Goal: Find specific fact: Find specific fact

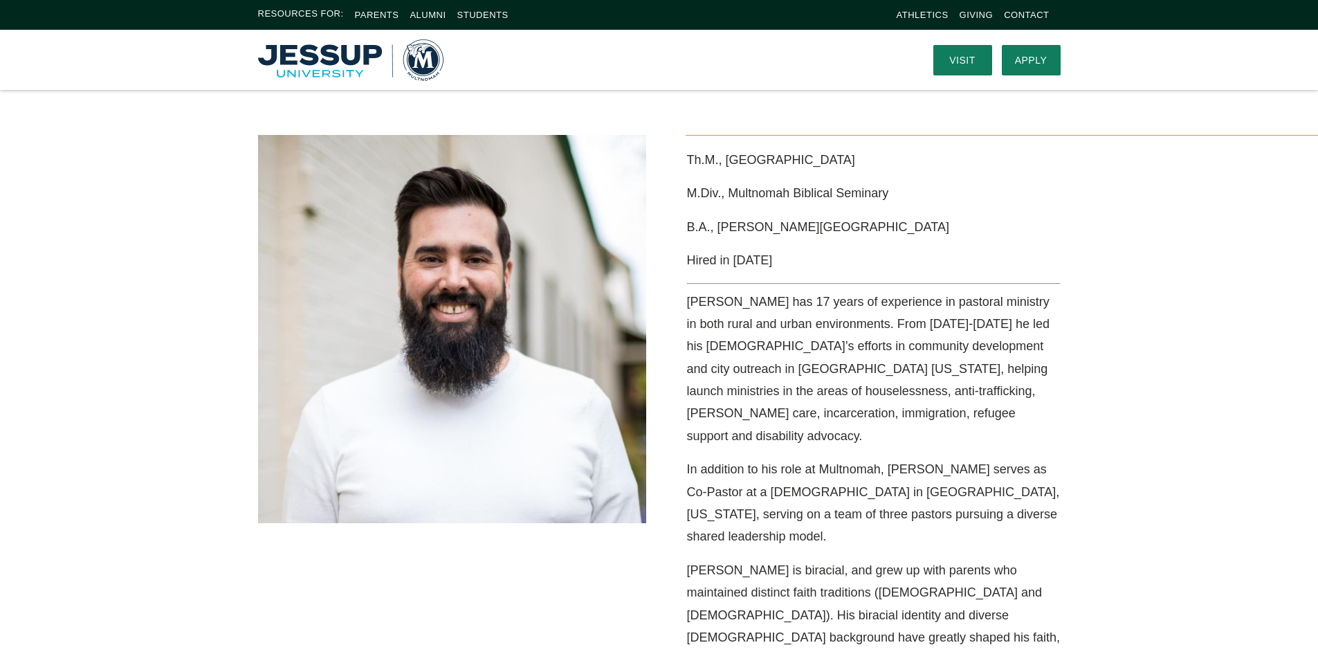
scroll to position [277, 0]
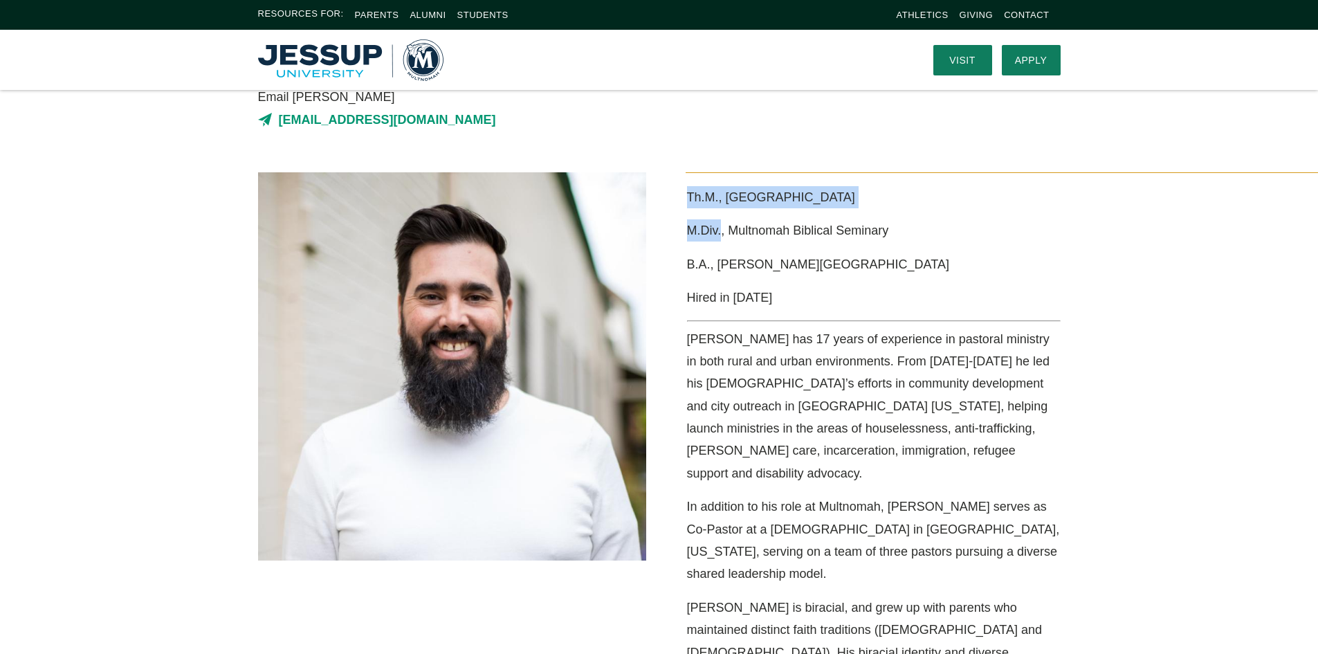
drag, startPoint x: 686, startPoint y: 196, endPoint x: 721, endPoint y: 231, distance: 49.4
click at [721, 231] on div "Th.M., Multnomah University M.Div., Multnomah Biblical Seminary B.A., [PERSON_N…" at bounding box center [866, 557] width 414 height 771
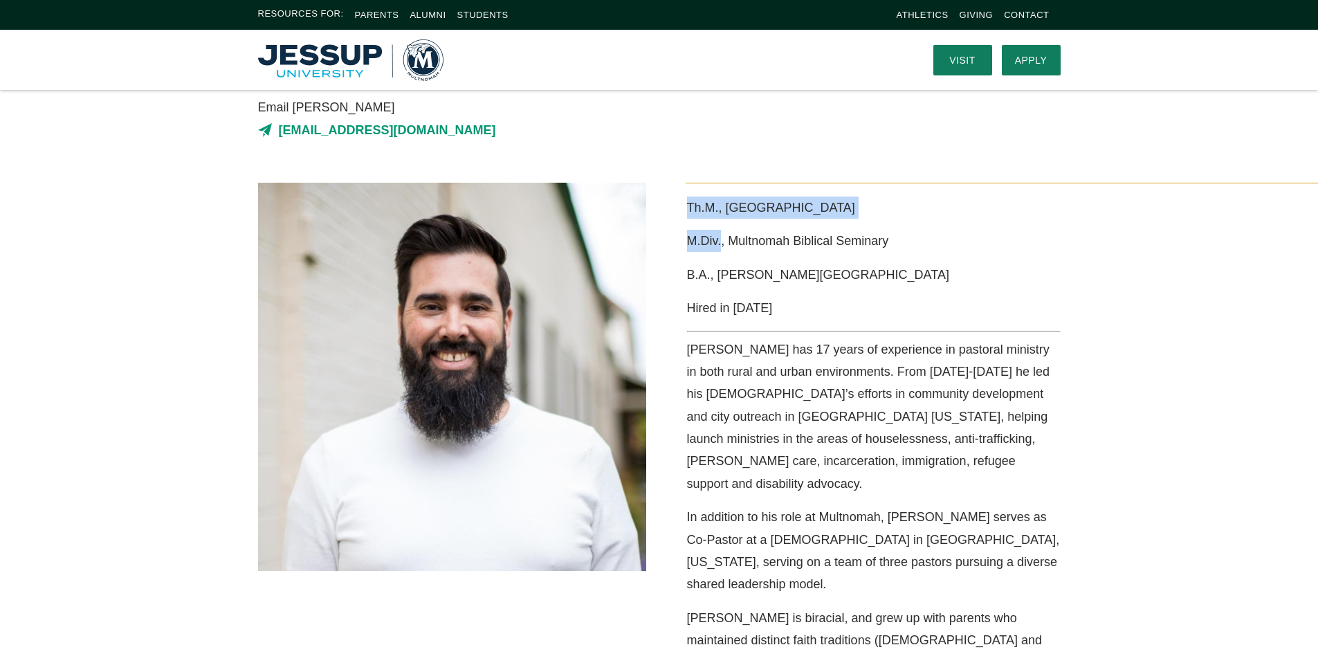
scroll to position [178, 0]
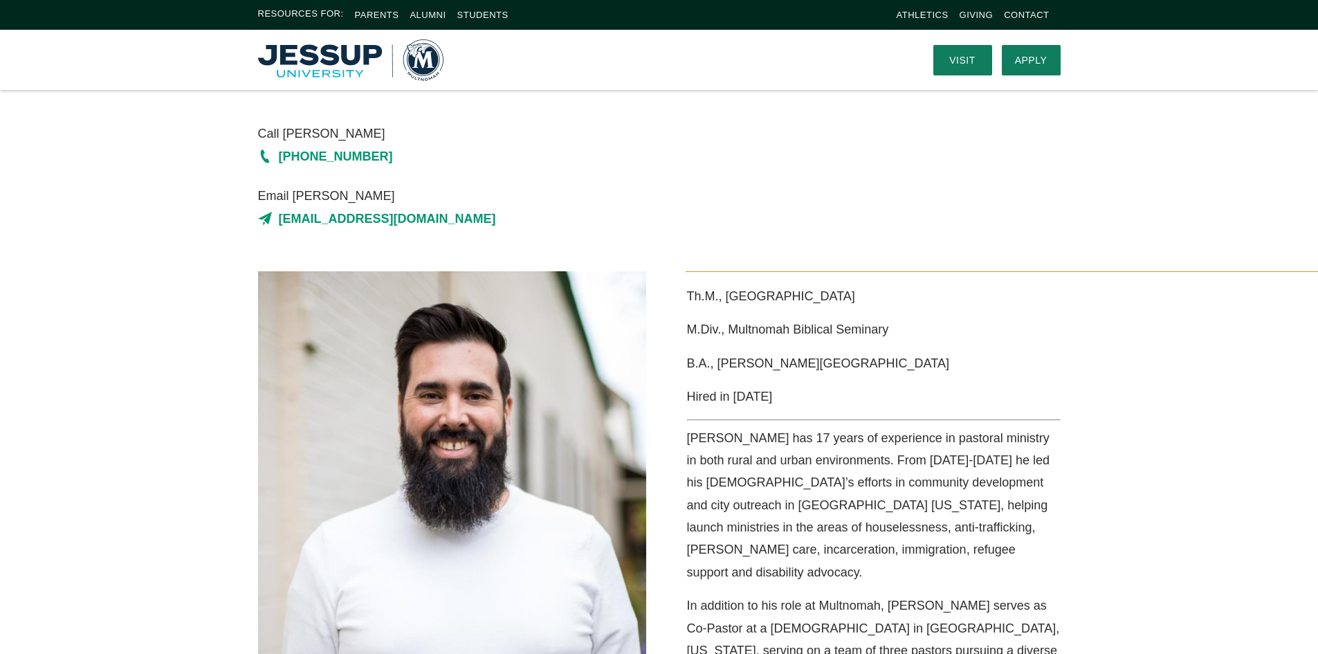
click at [869, 373] on p "B.A., [PERSON_NAME][GEOGRAPHIC_DATA]" at bounding box center [874, 363] width 374 height 22
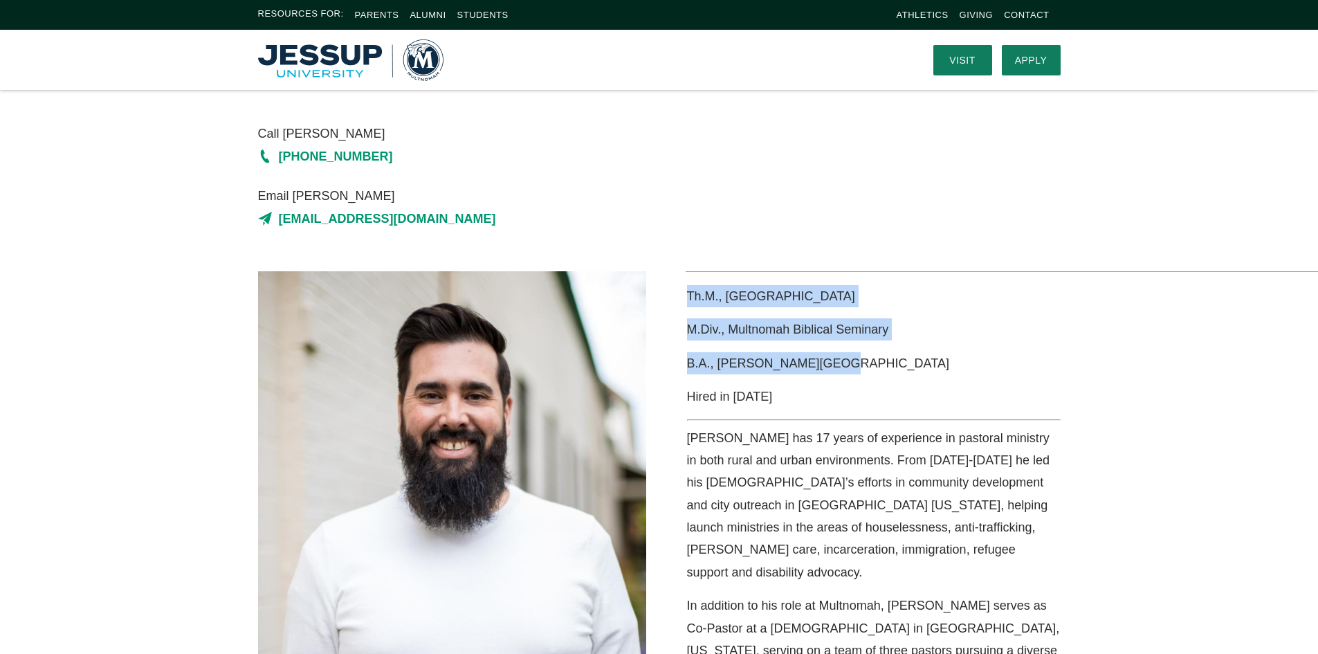
drag, startPoint x: 681, startPoint y: 292, endPoint x: 823, endPoint y: 360, distance: 157.5
click at [833, 365] on div "Th.M., Multnomah University M.Div., Multnomah Biblical Seminary B.A., [PERSON_N…" at bounding box center [866, 656] width 414 height 771
copy div "Th.M., Multnomah University M.Div., Multnomah Biblical Seminary B.A., [PERSON_N…"
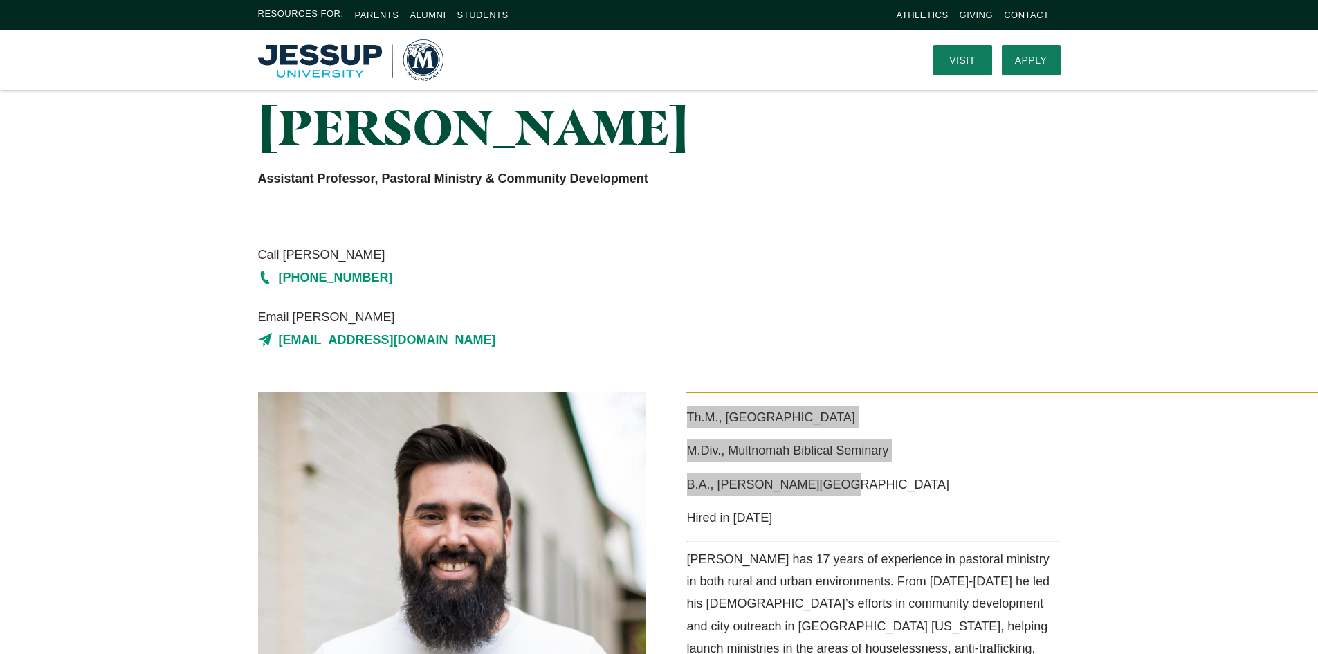
scroll to position [0, 0]
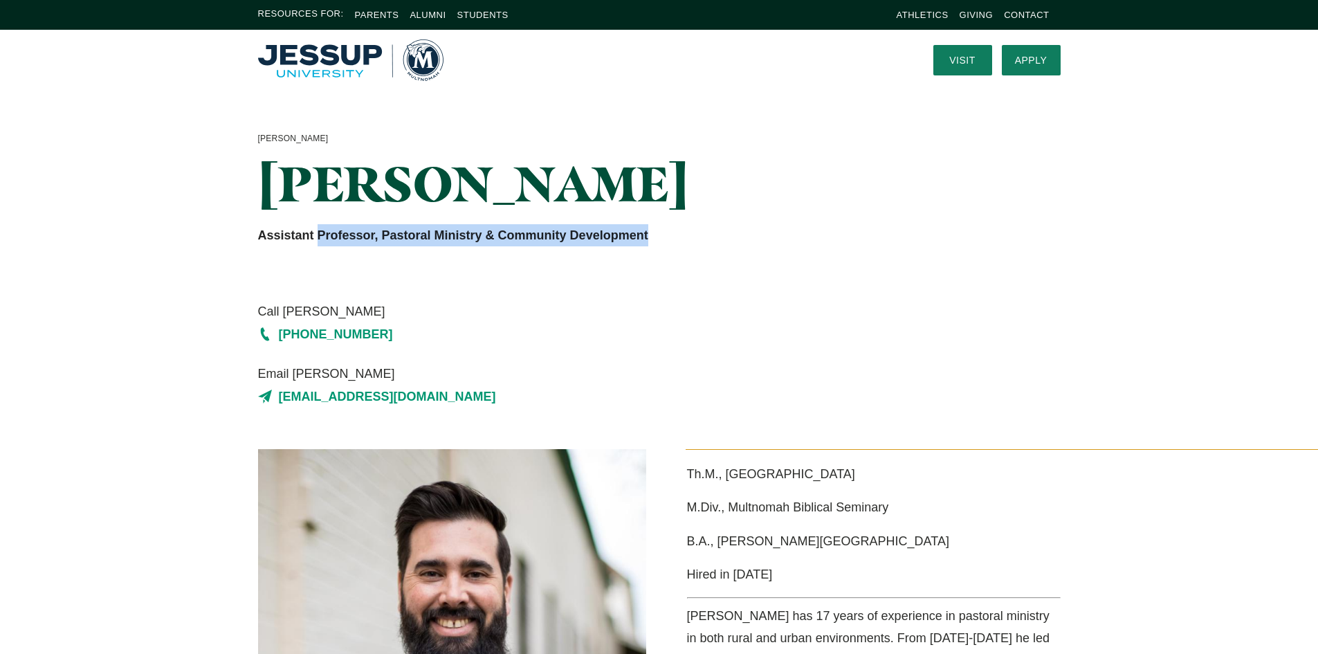
drag, startPoint x: 318, startPoint y: 237, endPoint x: 656, endPoint y: 235, distance: 337.6
click at [656, 235] on p "Assistant Professor, Pastoral Ministry & Community Development" at bounding box center [521, 235] width 526 height 22
copy strong "Professor, Pastoral Ministry & Community Development"
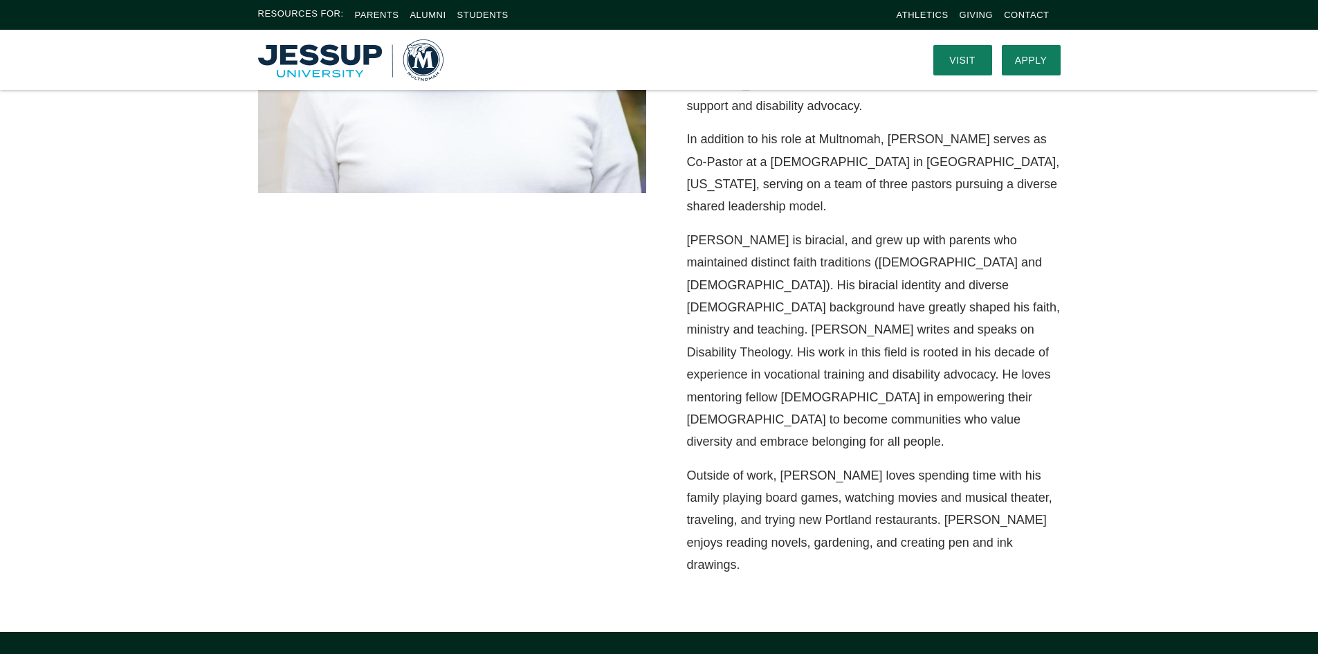
scroll to position [623, 0]
